Goal: Task Accomplishment & Management: Manage account settings

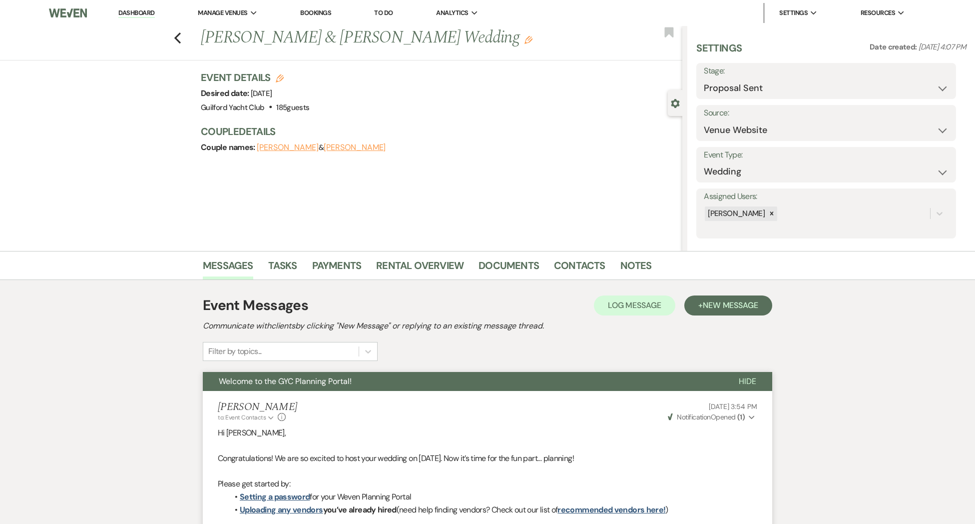
select select "6"
select select "5"
click at [178, 40] on use "button" at bounding box center [177, 37] width 6 height 11
select select "6"
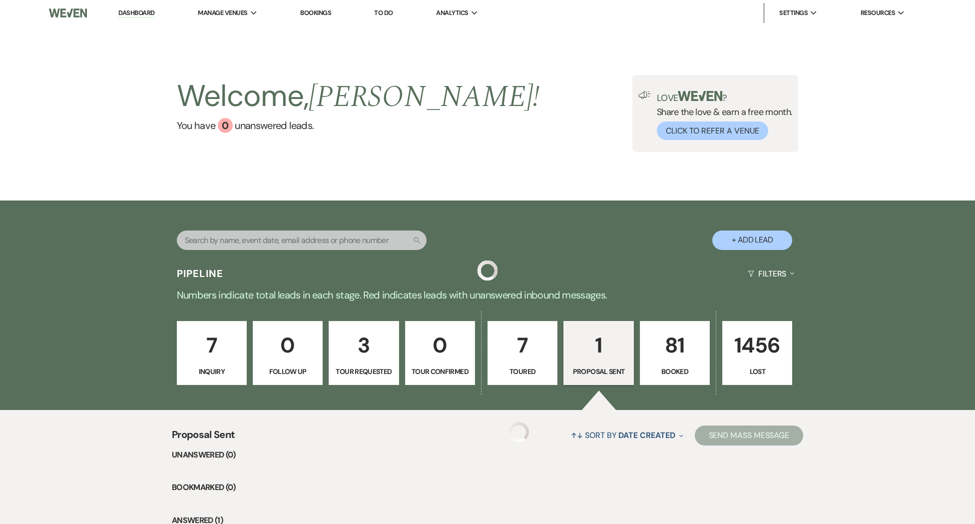
scroll to position [103, 0]
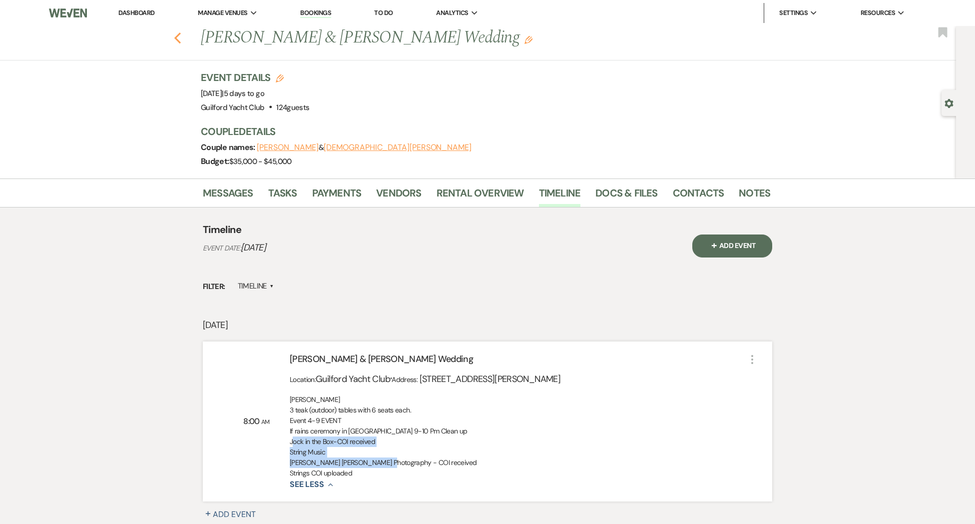
click at [178, 40] on use "button" at bounding box center [177, 37] width 6 height 11
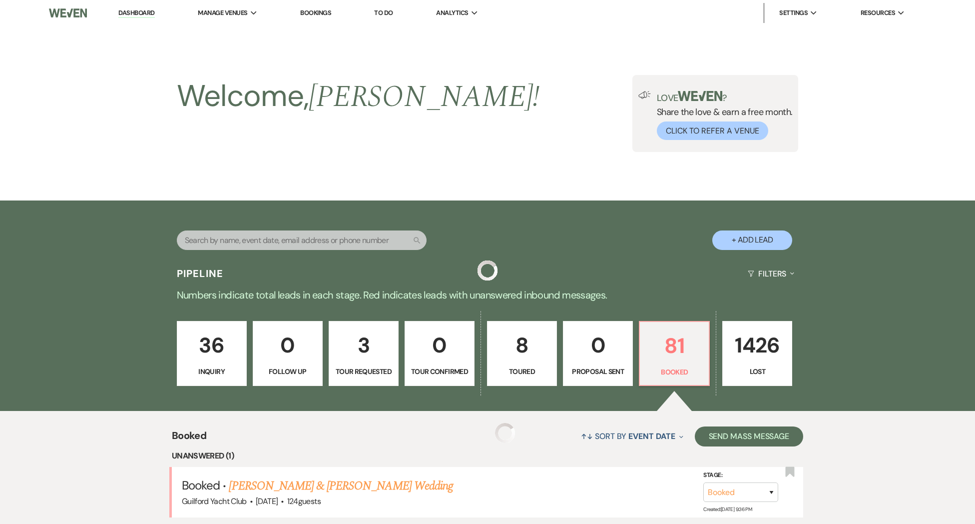
scroll to position [137, 0]
